Goal: Transaction & Acquisition: Purchase product/service

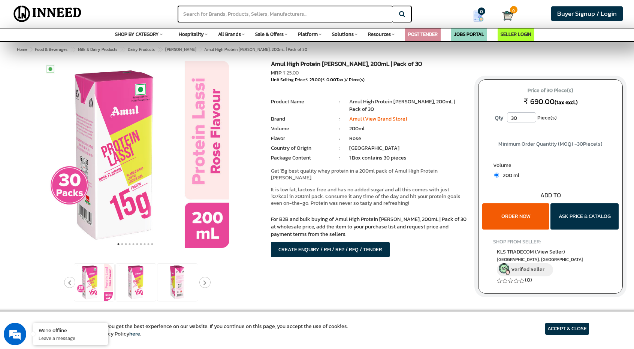
click at [448, 63] on h1 "Amul High Protein [PERSON_NAME], 200mL | Pack of 30" at bounding box center [369, 65] width 196 height 9
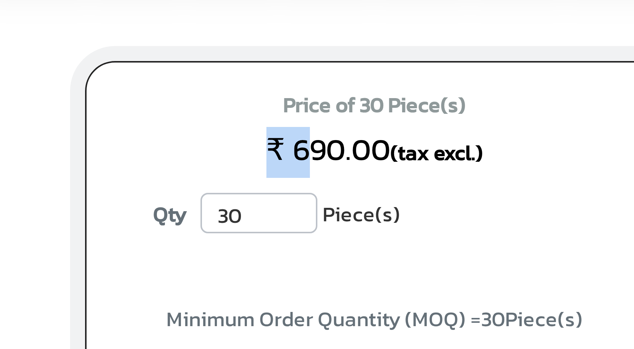
drag, startPoint x: 532, startPoint y: 103, endPoint x: 524, endPoint y: 103, distance: 8.6
click at [524, 103] on span "₹ 690.00" at bounding box center [538, 101] width 31 height 11
click at [532, 103] on span "₹ 690.00" at bounding box center [538, 101] width 31 height 11
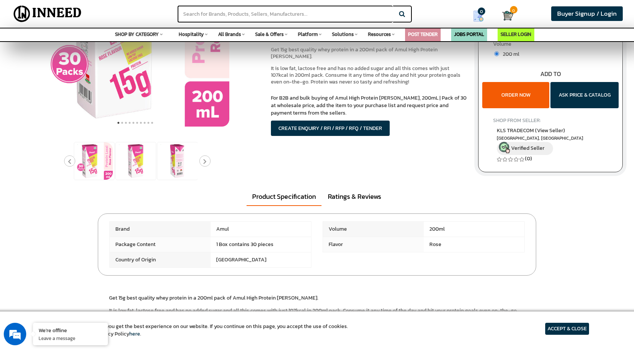
scroll to position [300, 0]
